Goal: Navigation & Orientation: Find specific page/section

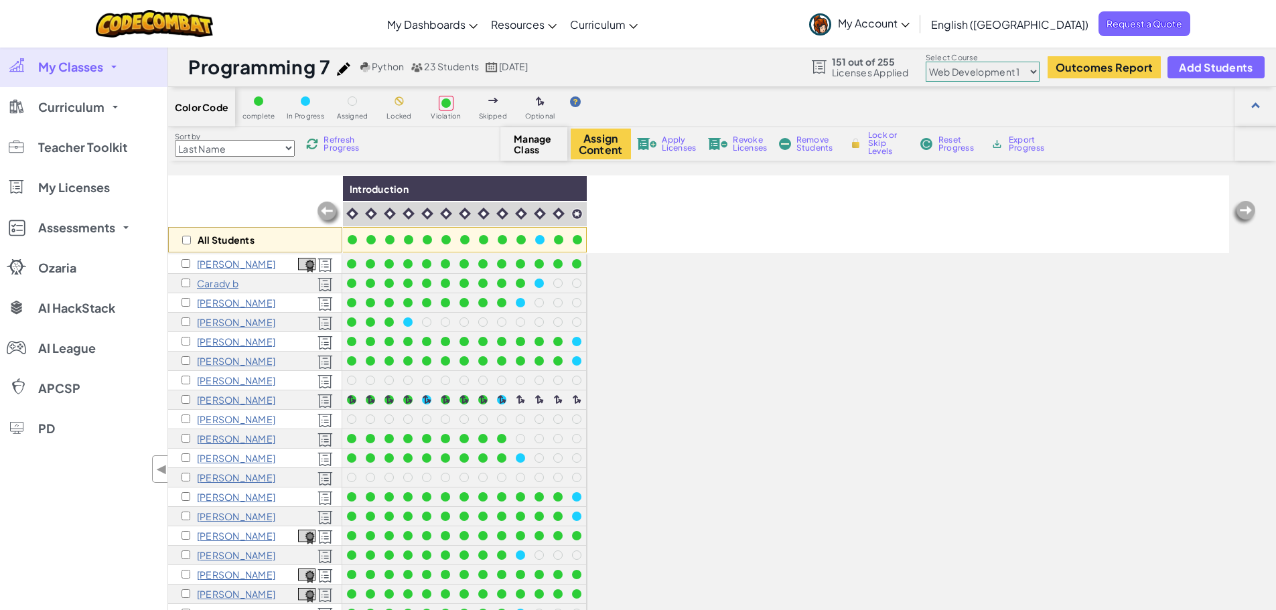
select select "5789587aad86a6efb573701f"
click at [109, 62] on link "My Classes" at bounding box center [83, 67] width 167 height 40
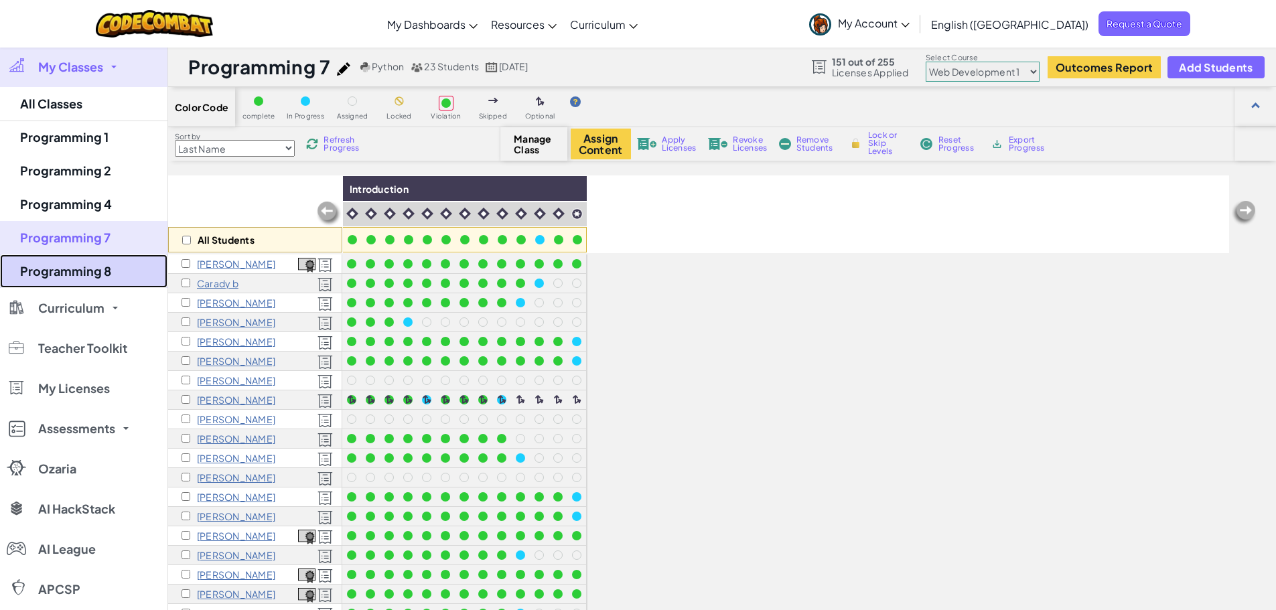
click at [84, 263] on link "Programming 8" at bounding box center [83, 271] width 167 height 33
select select "5789587aad86a6efb573701f"
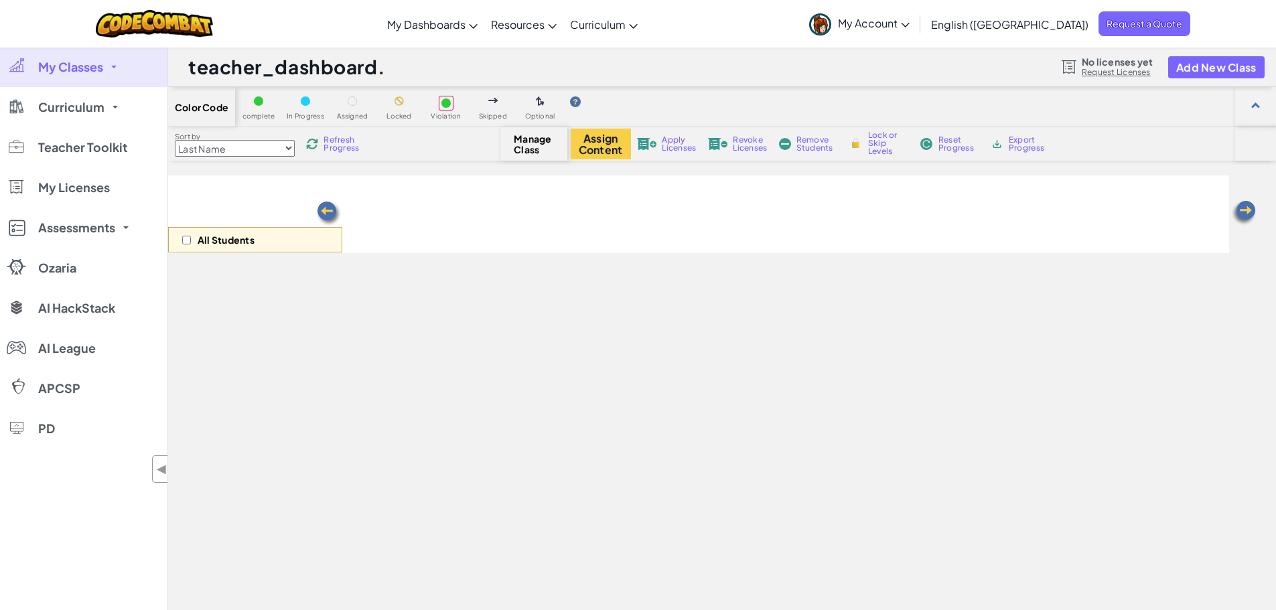
select select "5789587aad86a6efb573701f"
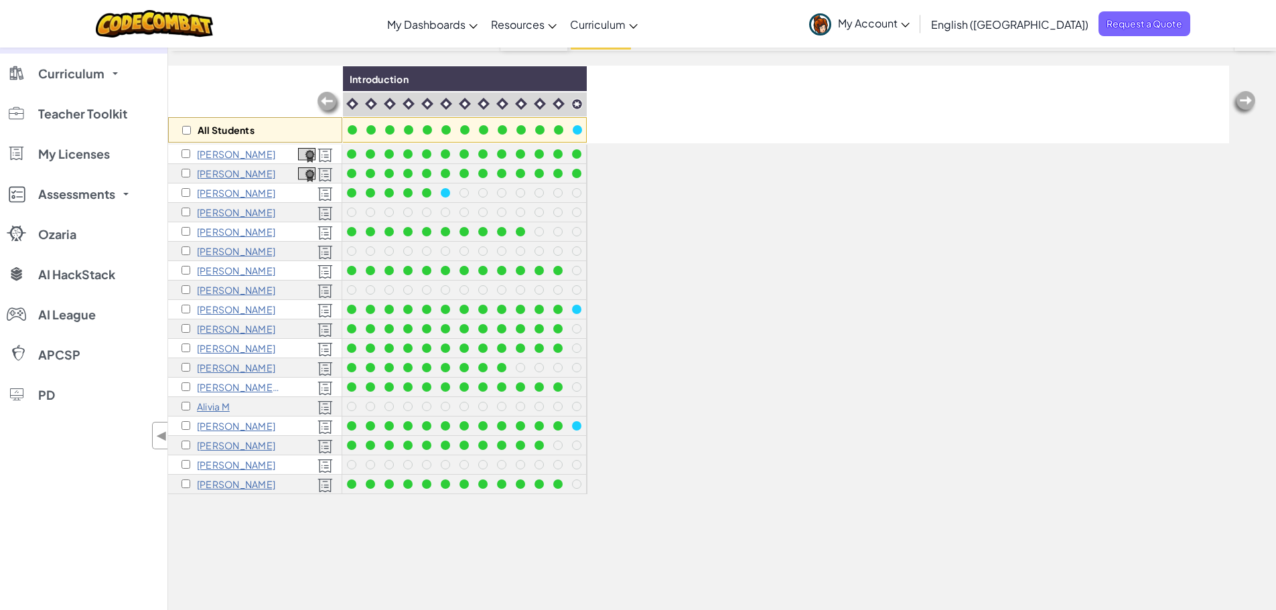
scroll to position [134, 0]
